Goal: Task Accomplishment & Management: Use online tool/utility

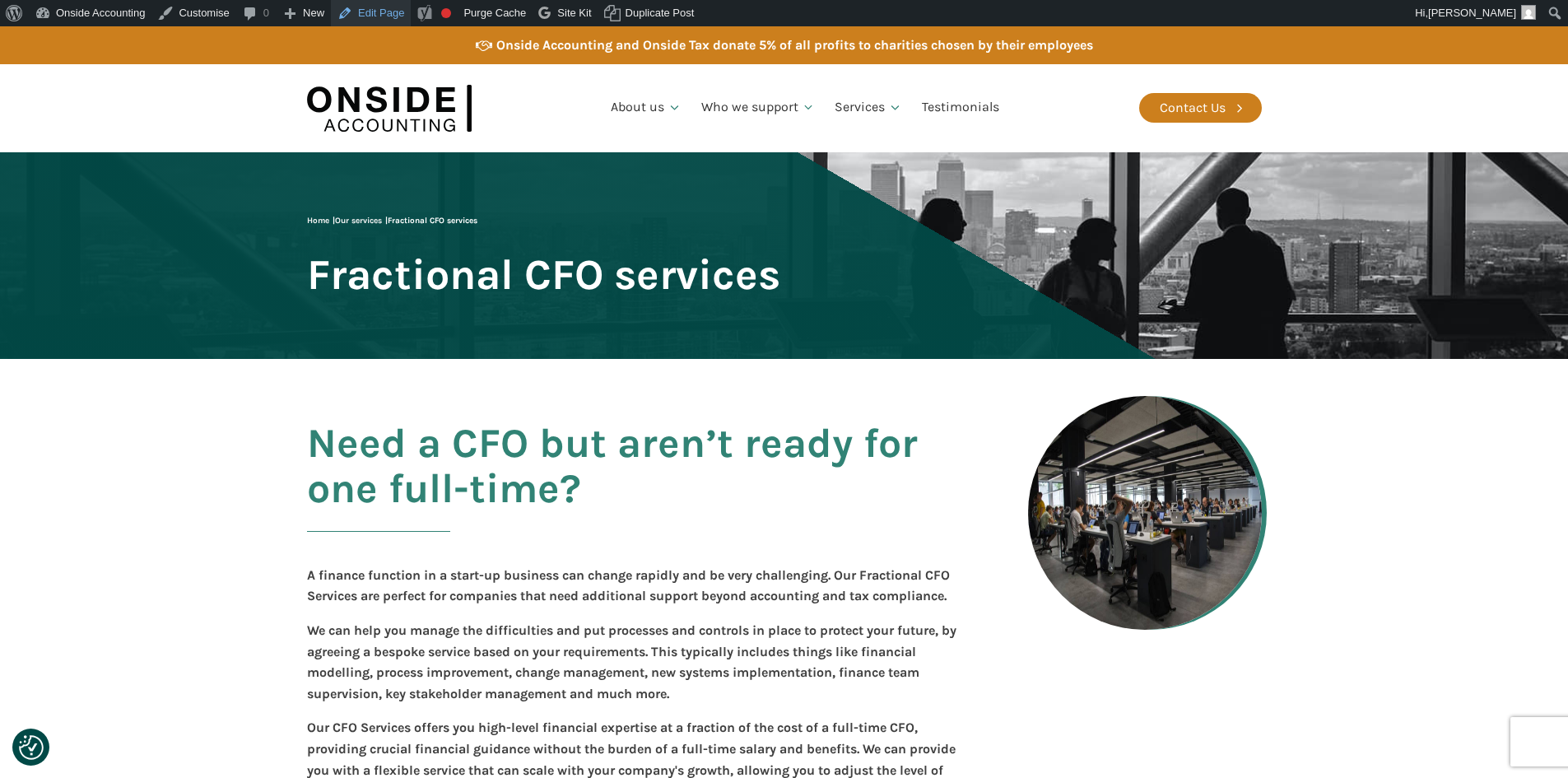
click at [375, 14] on link "Edit Page" at bounding box center [371, 13] width 80 height 26
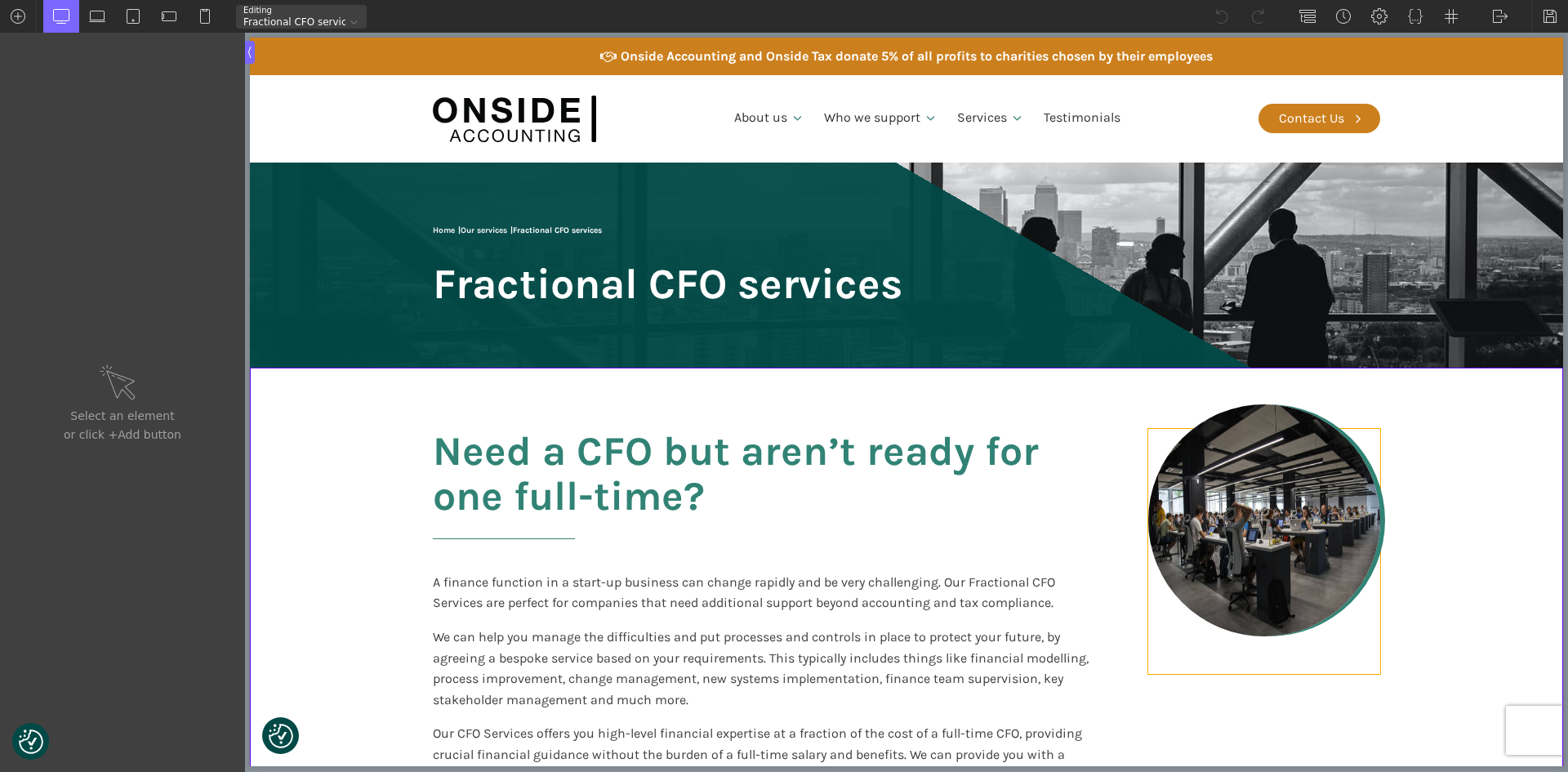
click at [1149, 463] on div at bounding box center [1264, 551] width 232 height 245
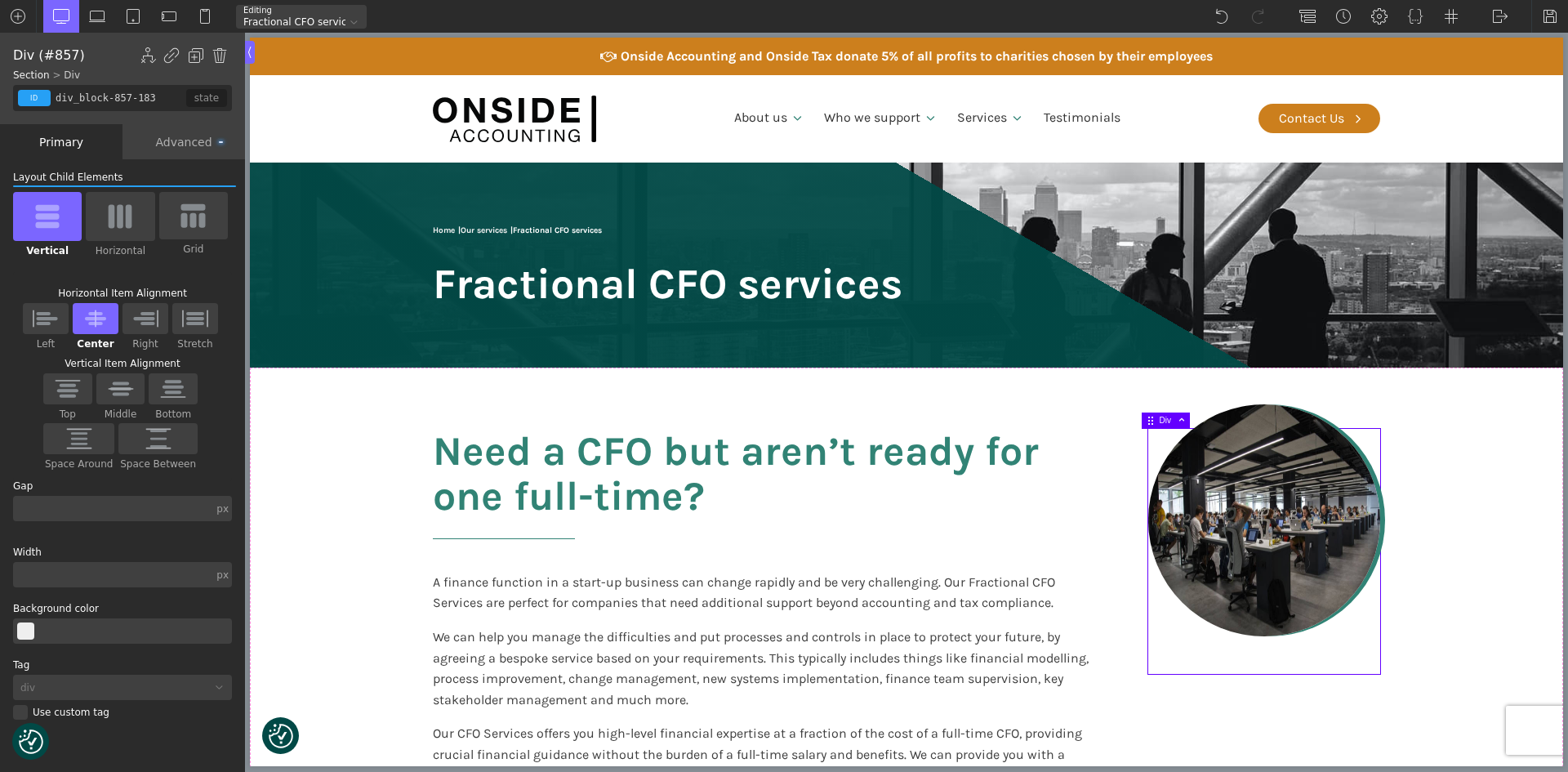
click at [1183, 426] on div "Div" at bounding box center [1175, 420] width 30 height 14
click at [1182, 420] on span at bounding box center [1179, 420] width 15 height 9
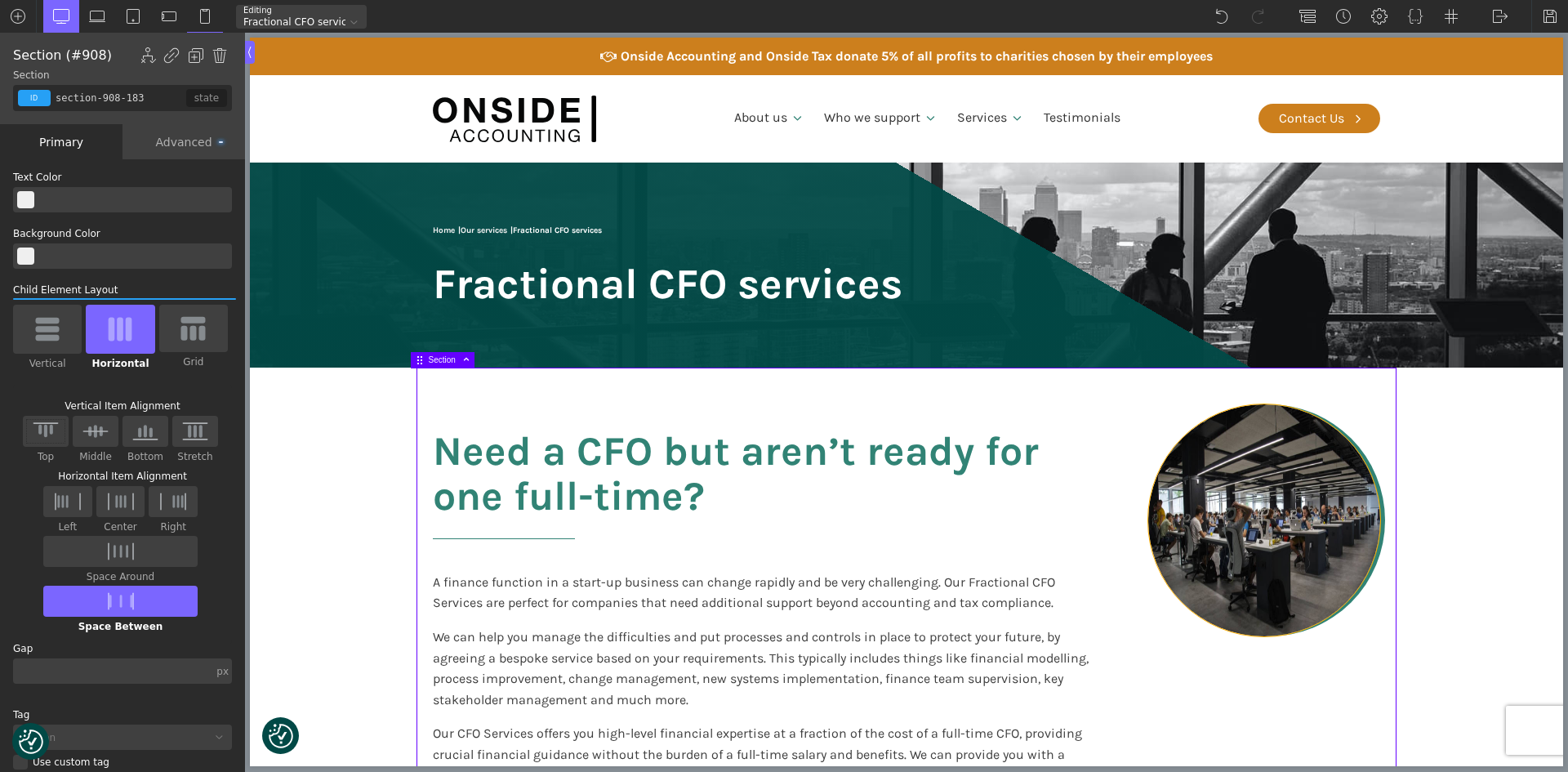
click at [1189, 464] on img at bounding box center [1264, 520] width 232 height 232
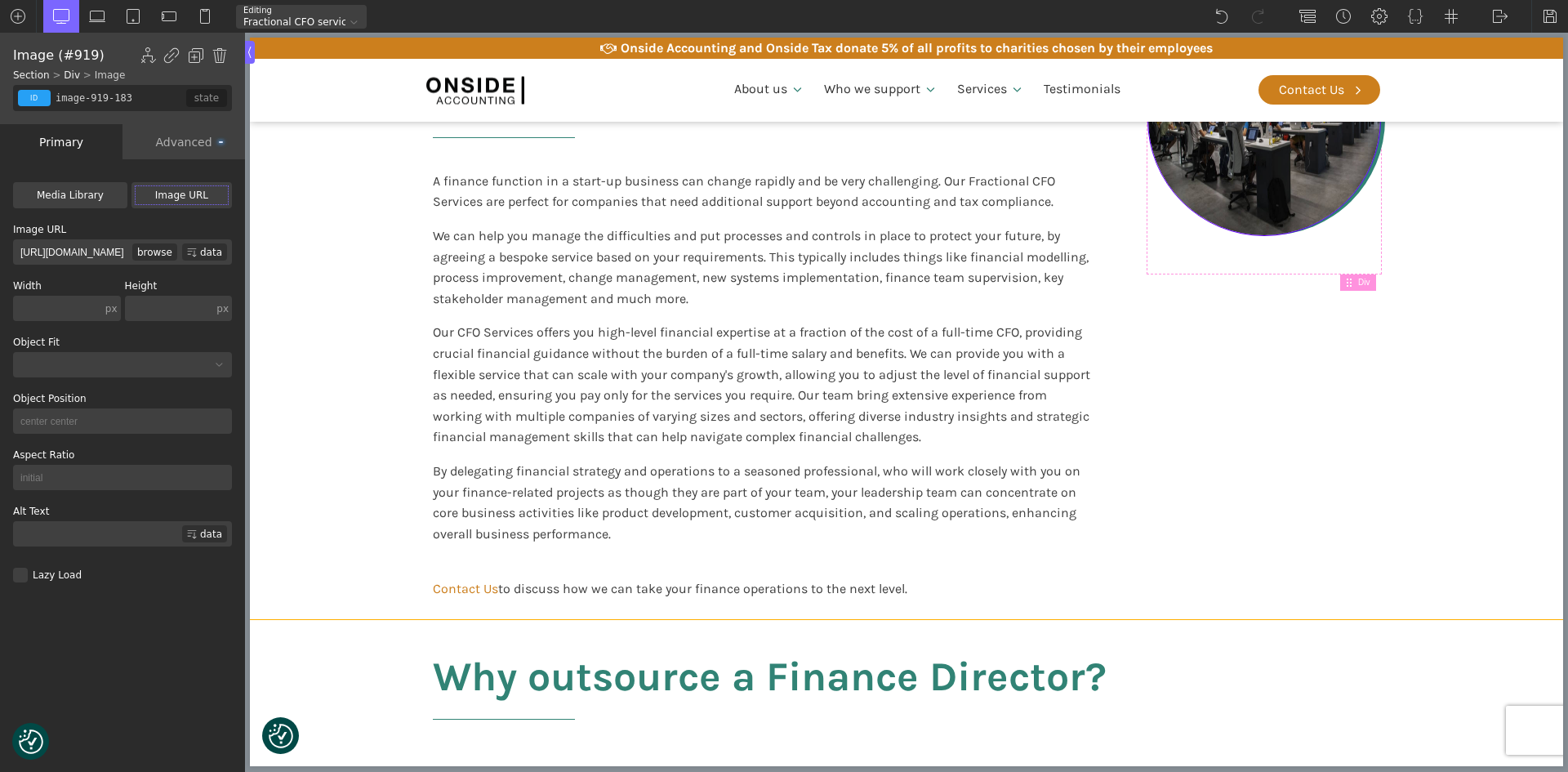
scroll to position [163, 0]
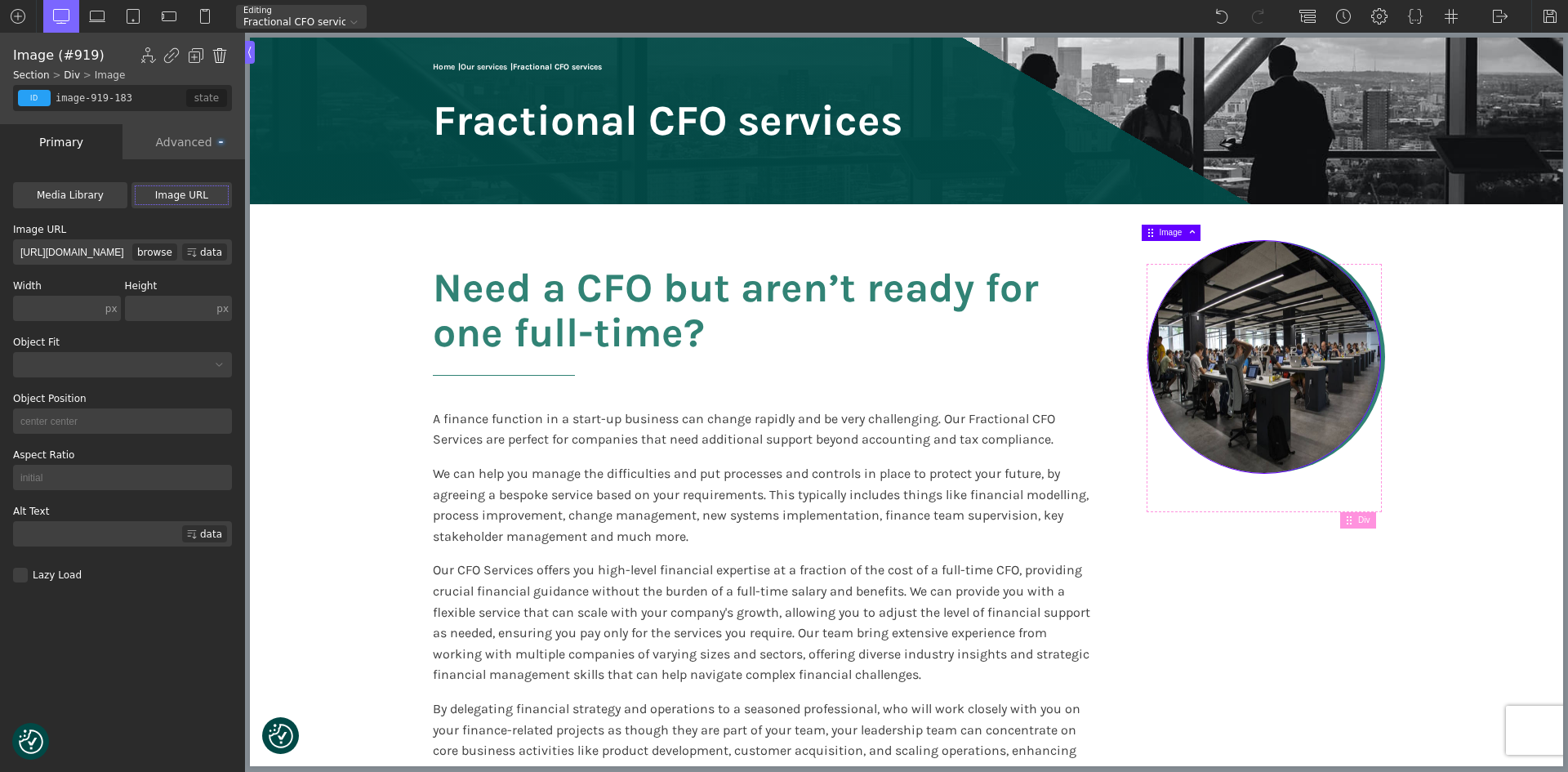
click at [215, 55] on img at bounding box center [219, 55] width 16 height 16
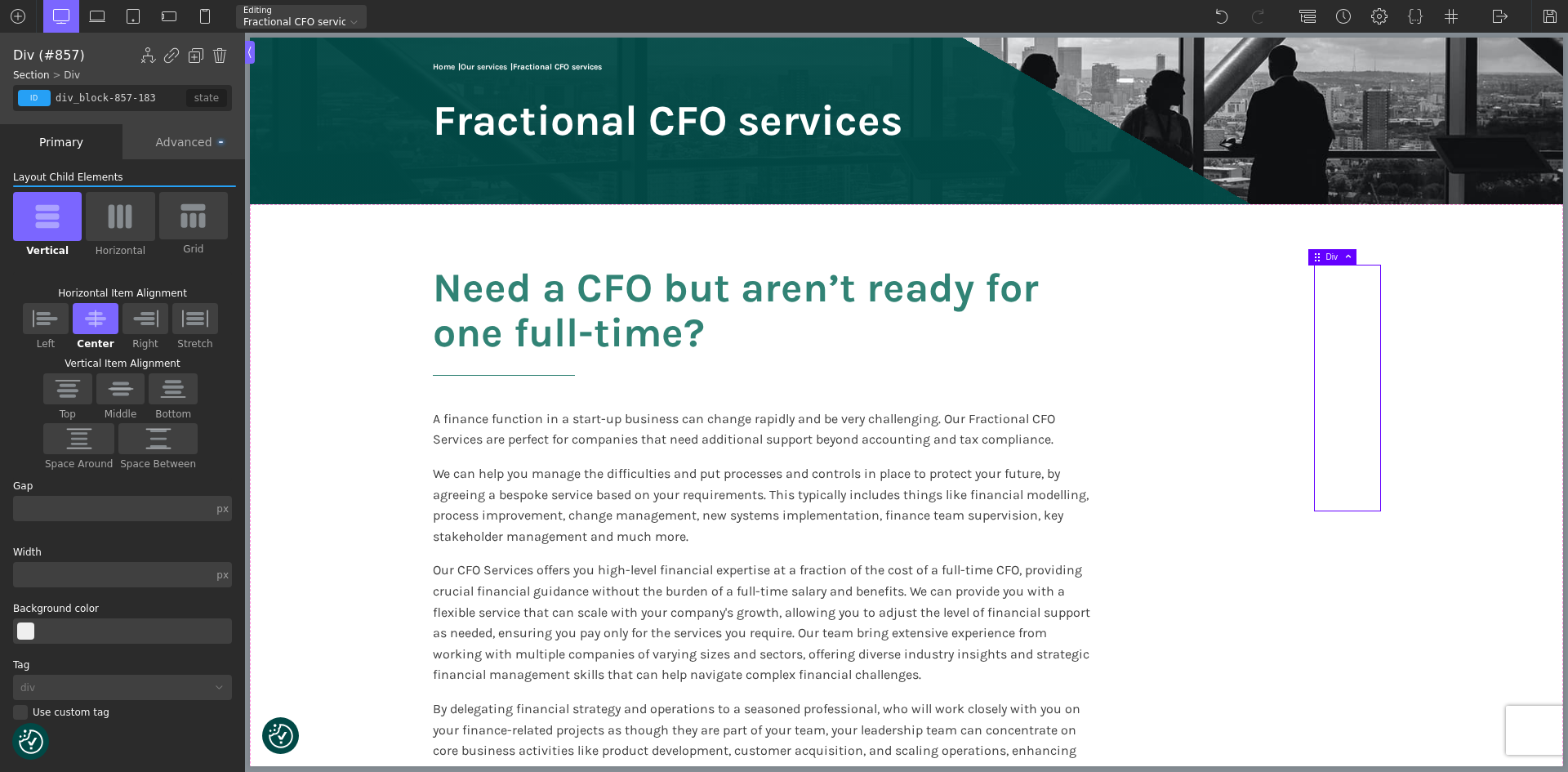
click at [1342, 341] on div at bounding box center [1348, 387] width 65 height 245
click at [1366, 297] on div at bounding box center [1370, 387] width 8 height 229
click at [1310, 329] on div at bounding box center [1313, 387] width 8 height 229
click at [1232, 361] on div "Need a CFO but aren’t ready for one full-time? A finance function in a start-up…" at bounding box center [907, 531] width 981 height 653
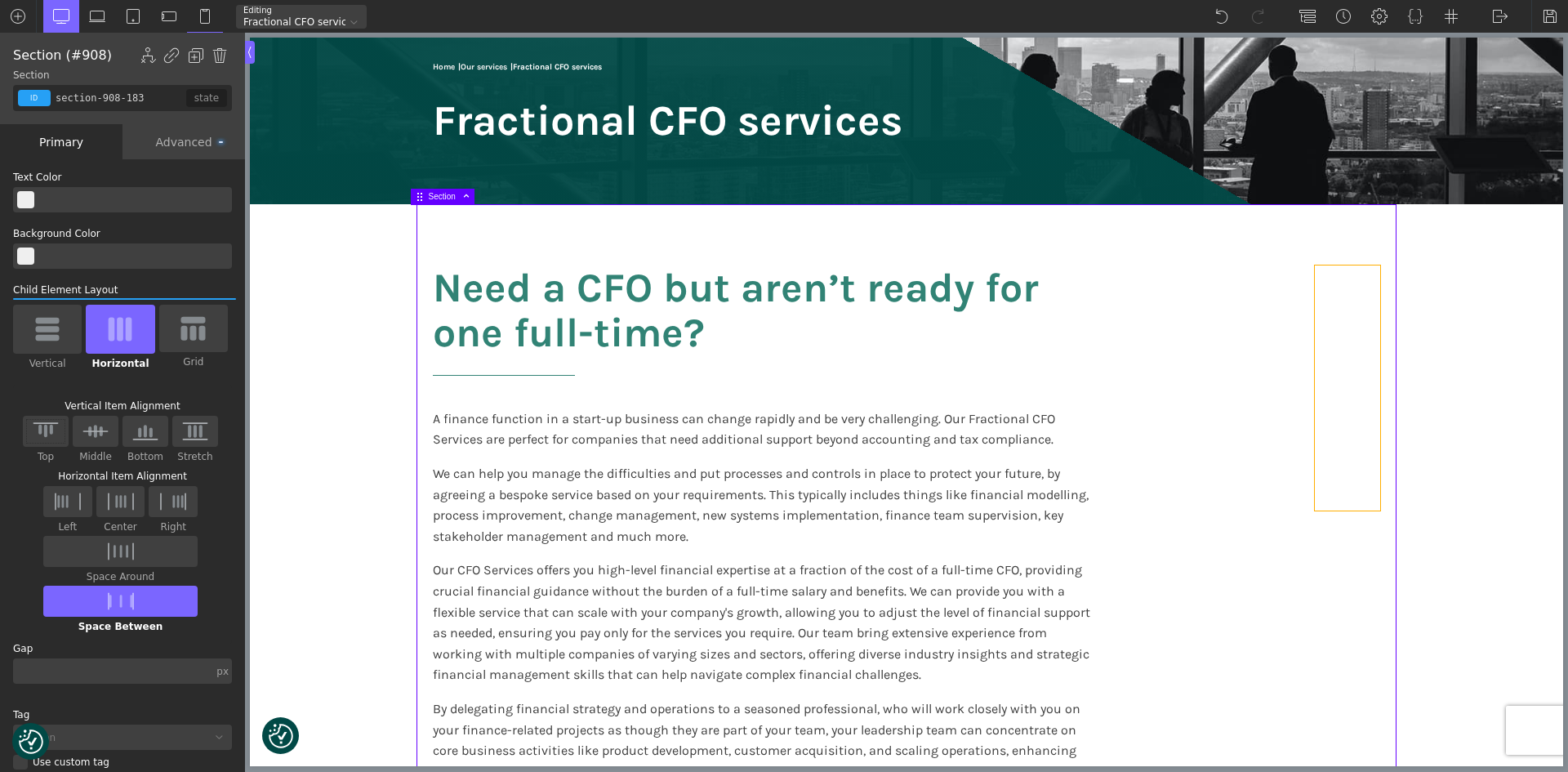
click at [1344, 370] on div at bounding box center [1348, 387] width 65 height 245
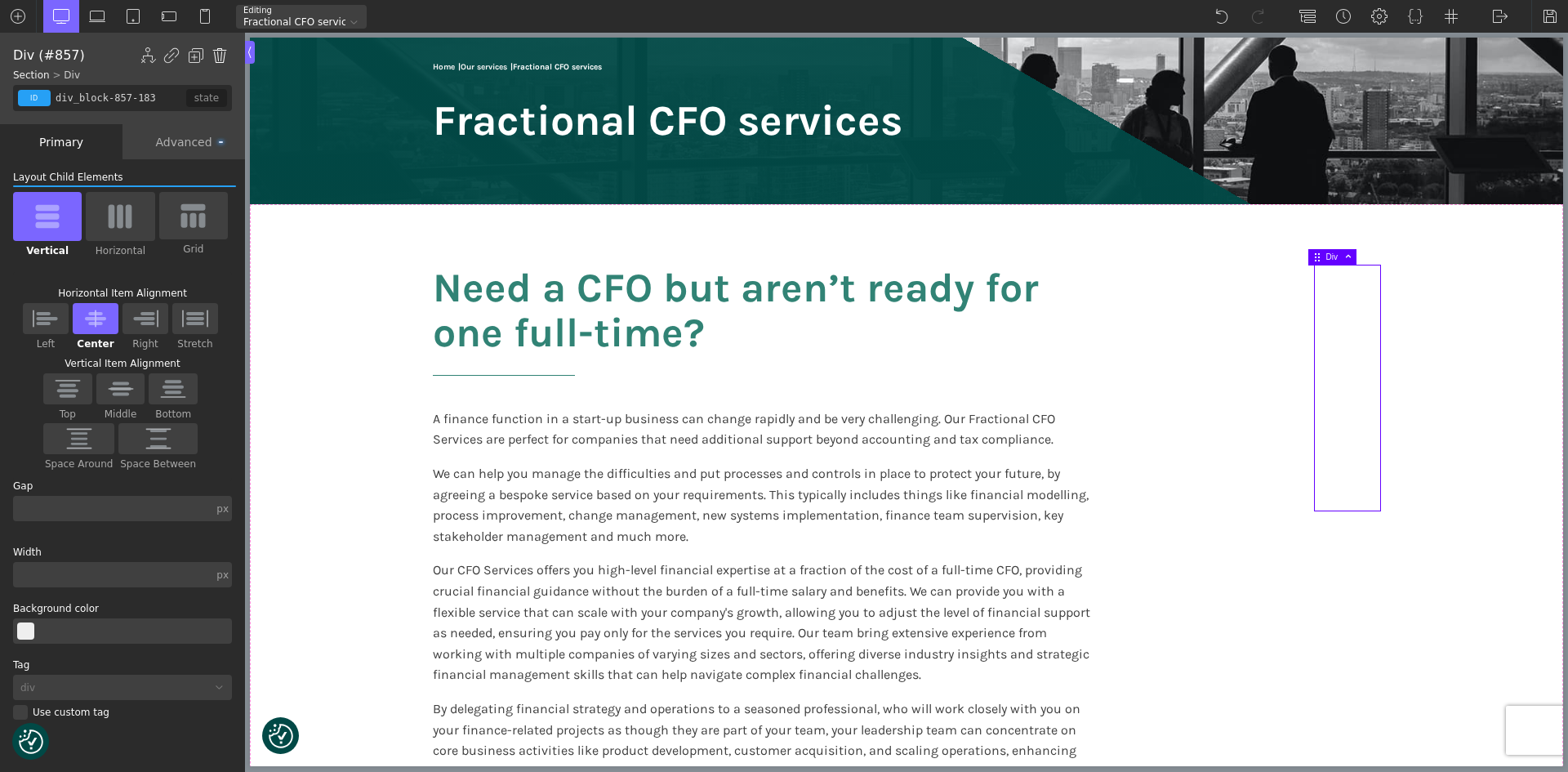
drag, startPoint x: 218, startPoint y: 52, endPoint x: 275, endPoint y: 119, distance: 88.0
click at [218, 52] on img at bounding box center [219, 55] width 16 height 16
type input "section-908-183"
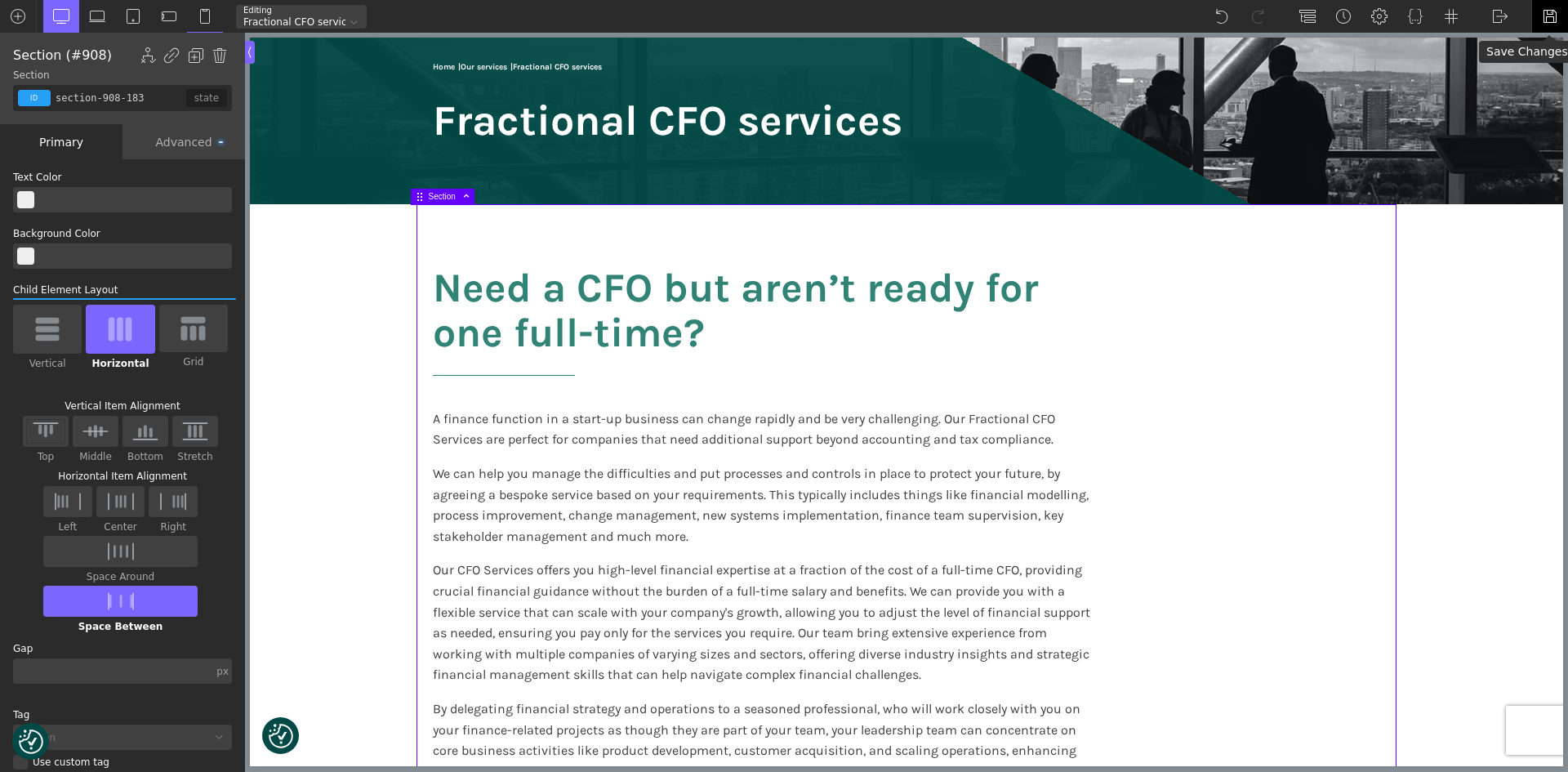
click at [1549, 21] on img at bounding box center [1549, 16] width 16 height 16
click at [1494, 10] on img at bounding box center [1500, 16] width 16 height 16
drag, startPoint x: 1500, startPoint y: 62, endPoint x: 1250, endPoint y: 35, distance: 251.5
click at [1500, 62] on link "Frontend" at bounding box center [1518, 68] width 69 height 26
